Goal: Transaction & Acquisition: Purchase product/service

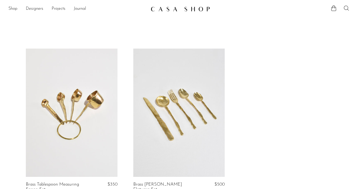
click at [346, 9] on icon at bounding box center [346, 8] width 6 height 6
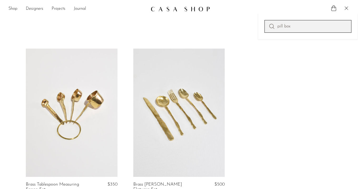
type input "pill box"
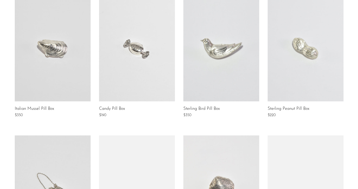
scroll to position [47, 0]
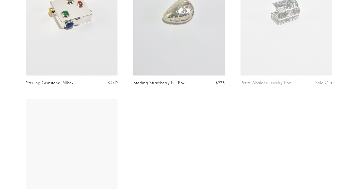
scroll to position [321, 0]
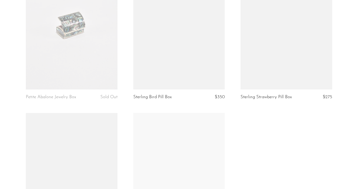
scroll to position [500, 0]
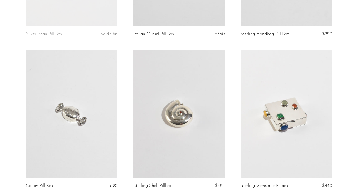
scroll to position [314, 0]
